Goal: Task Accomplishment & Management: Use online tool/utility

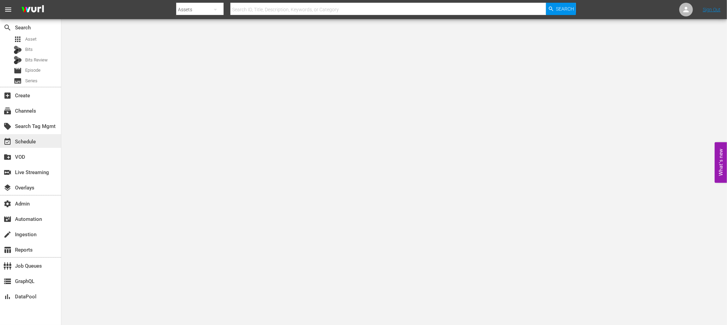
click at [24, 139] on div "event_available Schedule" at bounding box center [19, 140] width 38 height 6
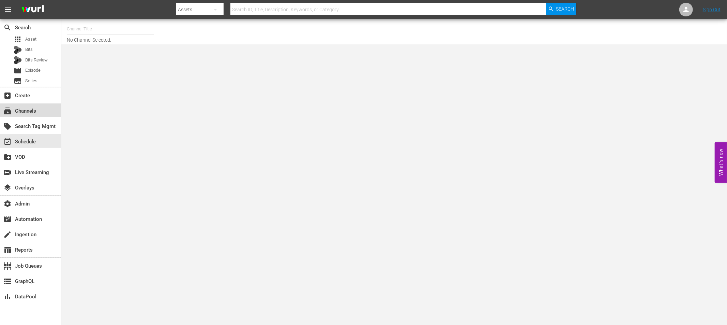
click at [24, 108] on div "subscriptions Channels" at bounding box center [19, 110] width 38 height 6
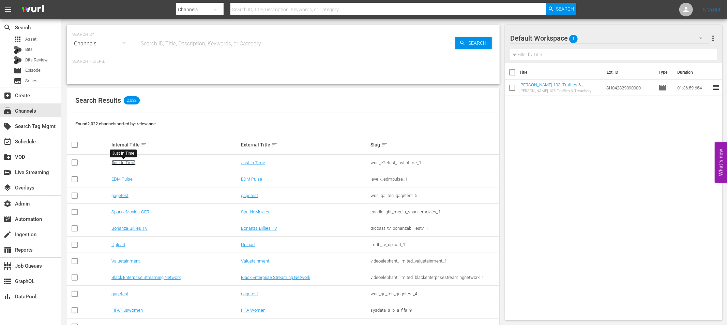
click at [126, 162] on link "Just In Time" at bounding box center [124, 162] width 24 height 5
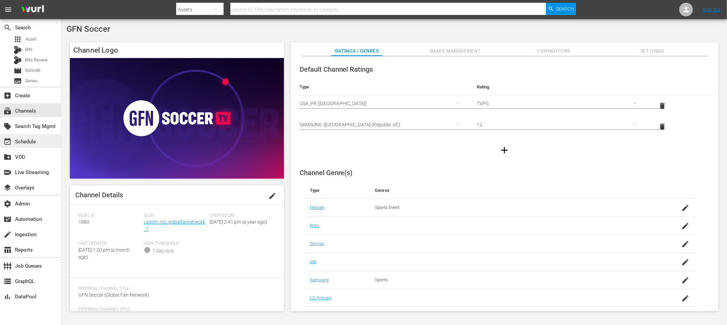
click at [32, 144] on div "event_available Schedule" at bounding box center [19, 140] width 38 height 6
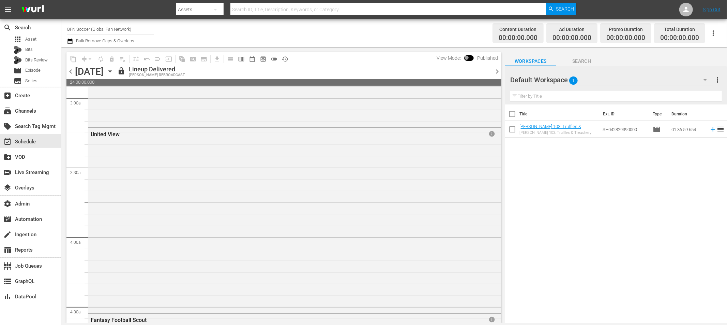
scroll to position [407, 0]
click at [714, 34] on icon "button" at bounding box center [714, 33] width 8 height 8
click at [664, 34] on div "Channel JSON" at bounding box center [667, 34] width 65 height 12
click at [714, 33] on icon "button" at bounding box center [713, 32] width 1 height 5
click at [658, 45] on div "Schedule XML" at bounding box center [667, 46] width 65 height 12
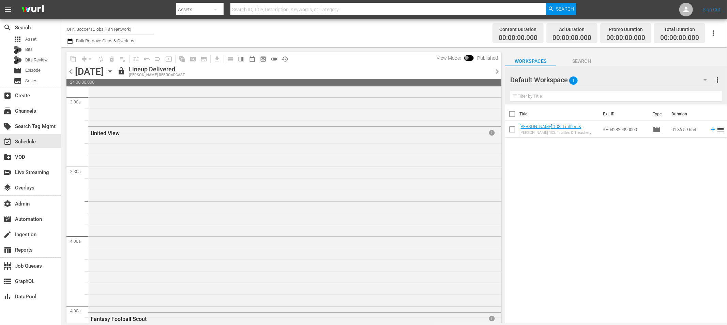
click at [713, 32] on icon "button" at bounding box center [714, 33] width 8 height 8
click at [667, 56] on div "Schedule JSON" at bounding box center [667, 58] width 65 height 12
click at [714, 33] on icon "button" at bounding box center [713, 32] width 1 height 5
click at [674, 70] on div "Channel JSON (S3Redir)" at bounding box center [667, 70] width 65 height 12
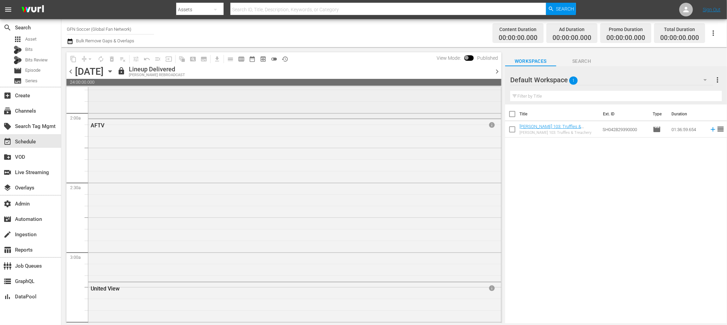
scroll to position [257, 0]
click at [286, 60] on span "history_outlined" at bounding box center [285, 59] width 7 height 7
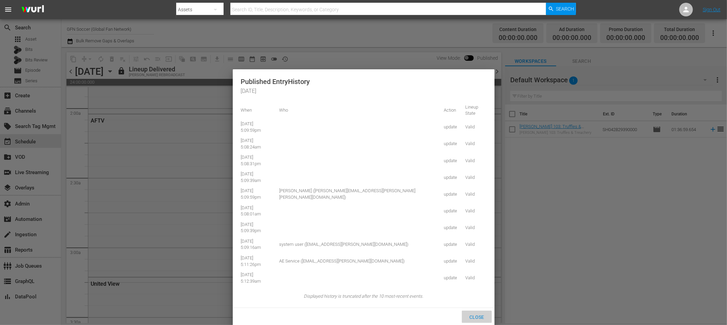
click at [476, 314] on span "Close" at bounding box center [477, 316] width 26 height 5
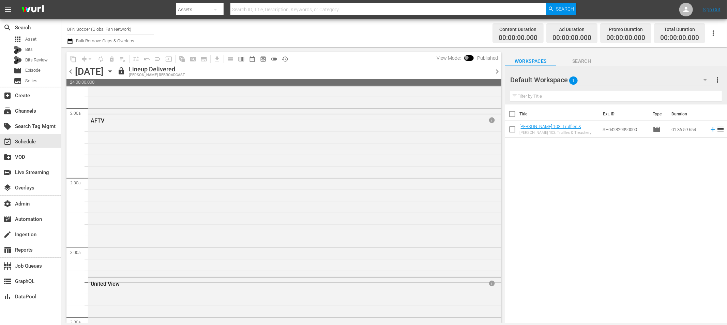
click at [368, 60] on div "content_copy compress arrow_drop_down autorenew_outlined delete_forever_outline…" at bounding box center [283, 58] width 435 height 13
drag, startPoint x: 360, startPoint y: 66, endPoint x: 356, endPoint y: 68, distance: 3.8
click at [359, 66] on div "lock Lineup Delivered WURL REBROADCAST" at bounding box center [303, 71] width 373 height 12
click at [292, 117] on div "AFTV" at bounding box center [274, 120] width 367 height 6
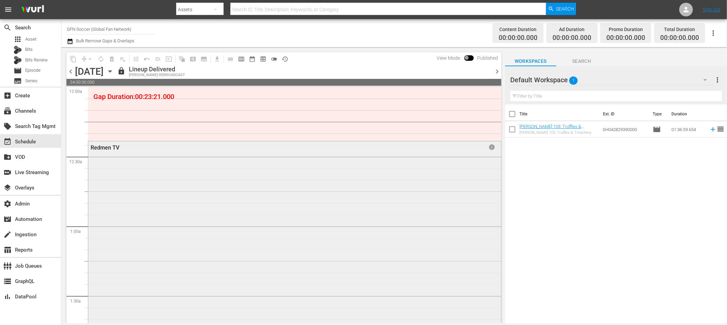
click at [243, 177] on div "Redmen TV info" at bounding box center [294, 255] width 413 height 228
click at [466, 57] on span at bounding box center [469, 57] width 10 height 5
click at [467, 58] on span at bounding box center [469, 57] width 10 height 5
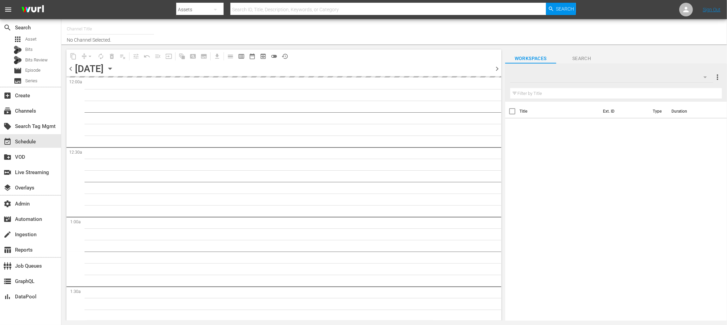
type input "GFN Soccer (Global Fan Network) (1880)"
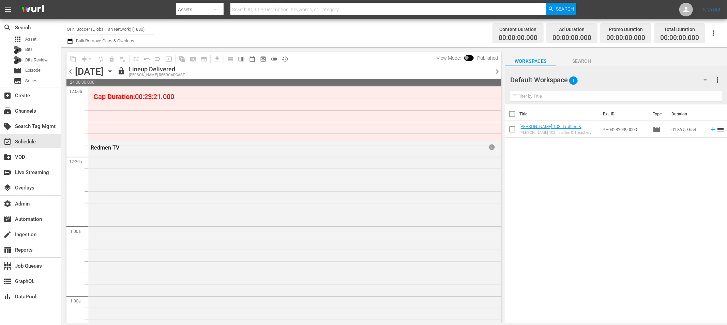
click at [468, 58] on span at bounding box center [469, 57] width 10 height 5
click at [496, 71] on span "chevron_right" at bounding box center [497, 71] width 9 height 9
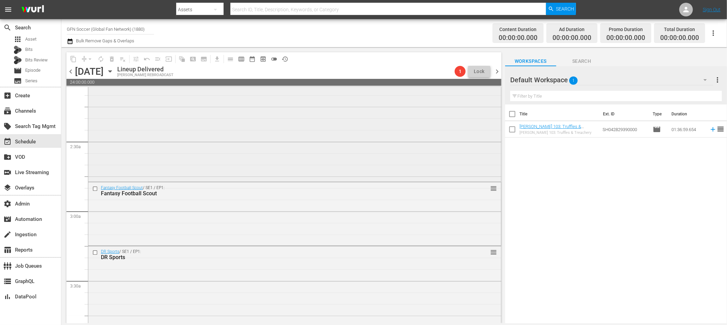
scroll to position [301, 0]
click at [497, 71] on span "chevron_right" at bounding box center [497, 71] width 9 height 9
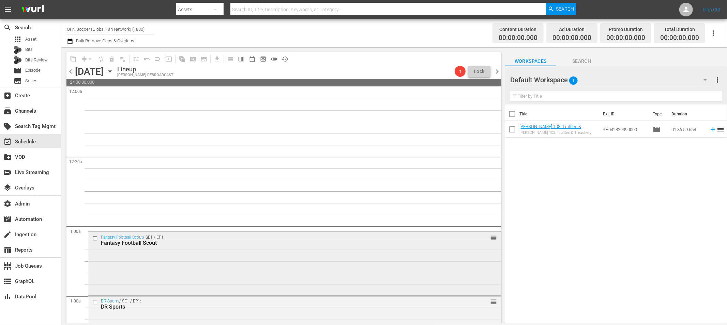
click at [272, 257] on div "Fantasy Football Scout / SE1 / EP1: Fantasy Football Scout reorder" at bounding box center [294, 263] width 413 height 62
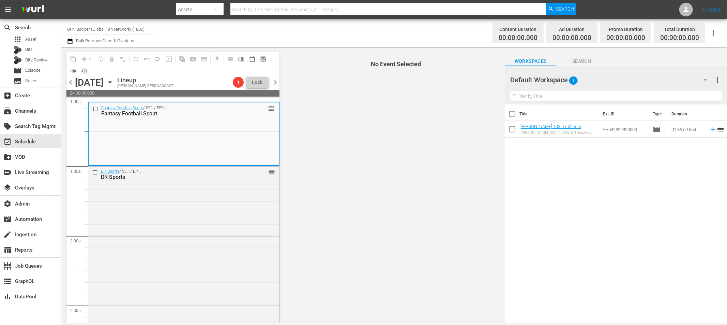
scroll to position [140, 0]
click at [187, 219] on div "DR Sports / SE1 / EP1: DR Sports reorder" at bounding box center [183, 289] width 191 height 248
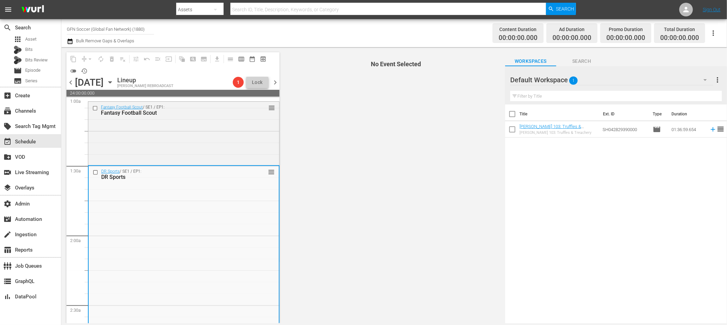
click at [275, 81] on span "chevron_right" at bounding box center [275, 82] width 9 height 9
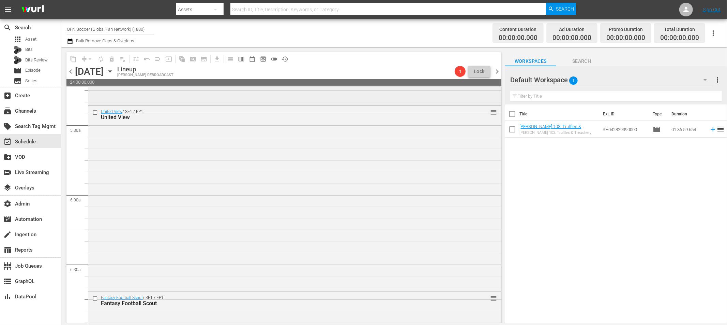
scroll to position [727, 0]
click at [499, 70] on span "chevron_right" at bounding box center [497, 71] width 9 height 9
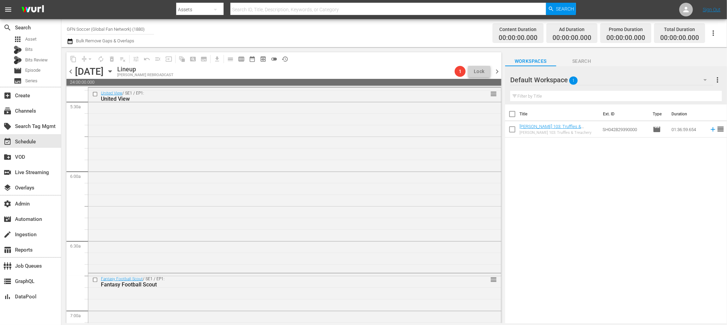
scroll to position [739, 0]
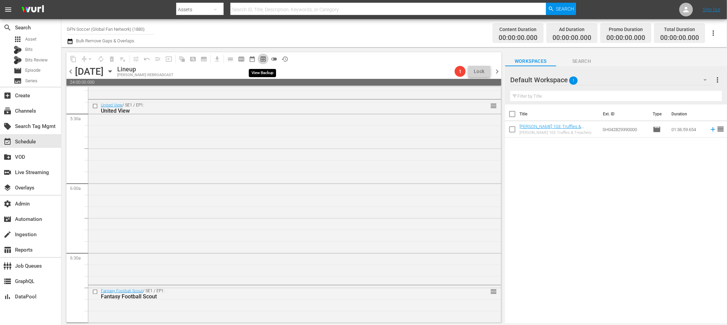
click at [260, 60] on span "preview_outlined" at bounding box center [263, 59] width 7 height 7
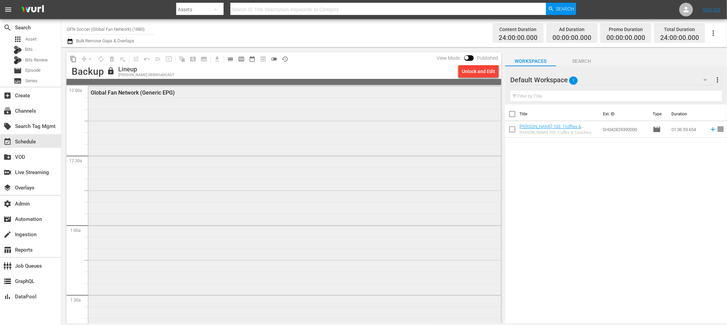
click at [175, 110] on div "Global Fan Network (Generic EPG)" at bounding box center [294, 224] width 413 height 276
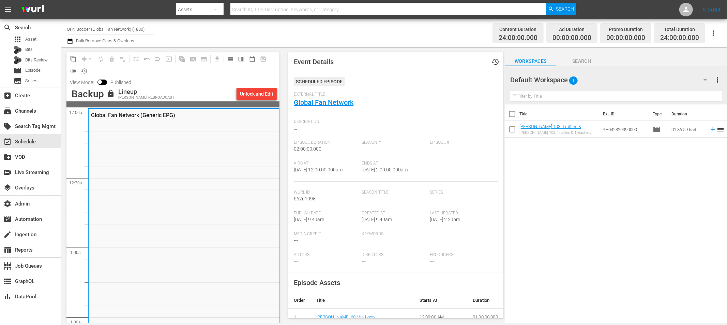
scroll to position [26, 0]
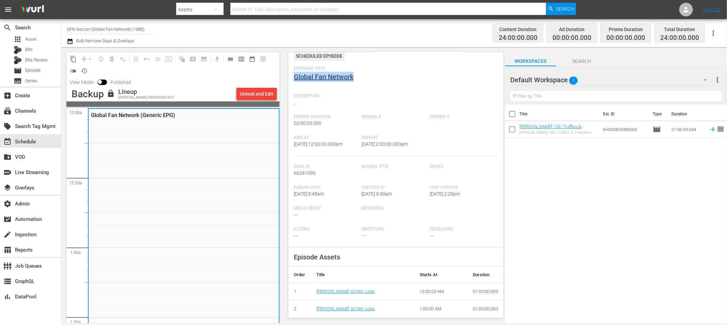
drag, startPoint x: 362, startPoint y: 79, endPoint x: 294, endPoint y: 76, distance: 68.6
click at [294, 76] on div "External Title Global Fan Network" at bounding box center [396, 78] width 204 height 24
copy link "Global Fan Network"
click at [225, 70] on div "content_copy compress arrow_drop_down autorenew_outlined delete_forever_outline…" at bounding box center [172, 64] width 213 height 24
click at [231, 59] on span "calendar_view_day_outlined" at bounding box center [230, 59] width 7 height 7
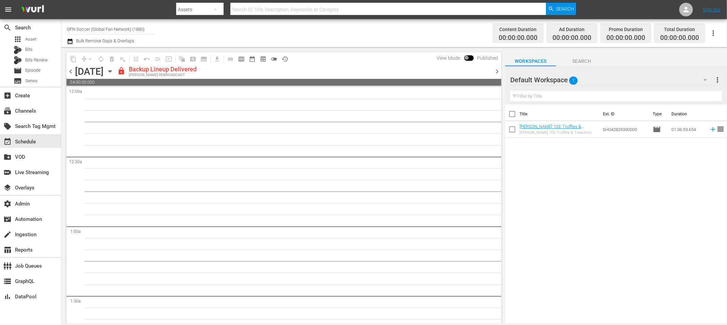
click at [466, 58] on span at bounding box center [469, 57] width 10 height 5
click at [499, 70] on span "chevron_right" at bounding box center [497, 71] width 9 height 9
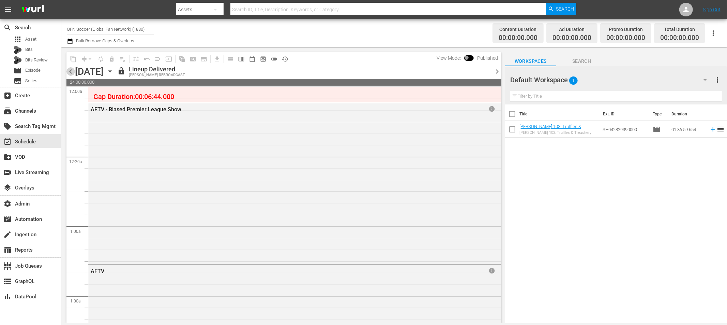
click at [72, 72] on span "chevron_left" at bounding box center [70, 71] width 9 height 9
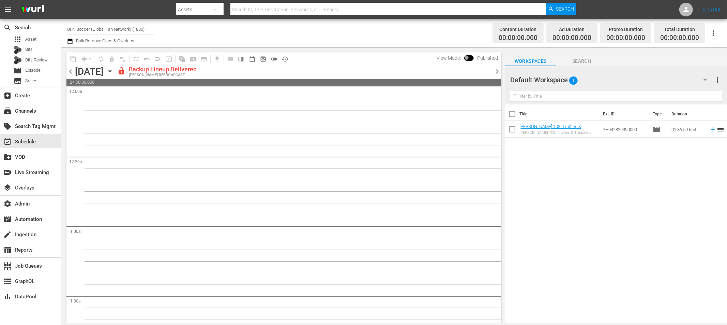
click at [468, 57] on span at bounding box center [469, 57] width 10 height 5
click at [69, 72] on span "chevron_left" at bounding box center [70, 71] width 9 height 9
click at [71, 72] on span "chevron_left" at bounding box center [70, 71] width 9 height 9
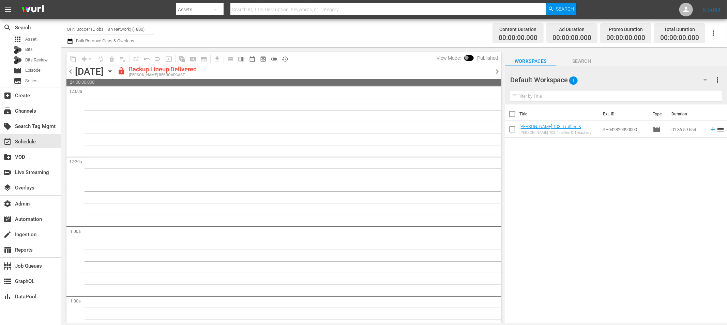
click at [70, 72] on span "chevron_left" at bounding box center [70, 71] width 9 height 9
click at [494, 71] on span "chevron_right" at bounding box center [497, 71] width 9 height 9
click at [496, 71] on span "chevron_right" at bounding box center [497, 71] width 9 height 9
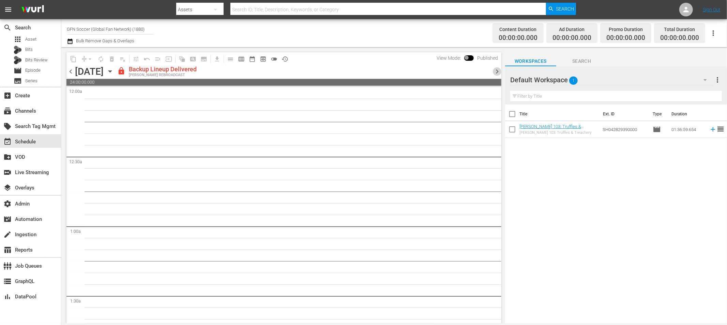
click at [496, 71] on span "chevron_right" at bounding box center [497, 71] width 9 height 9
